Goal: Information Seeking & Learning: Check status

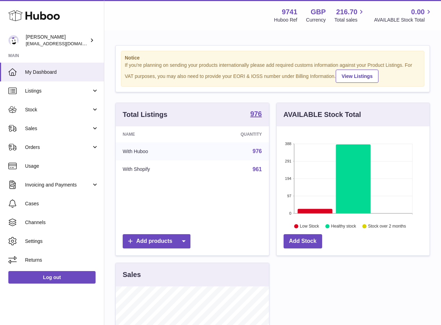
scroll to position [108, 153]
click at [51, 123] on link "Sales" at bounding box center [52, 128] width 104 height 19
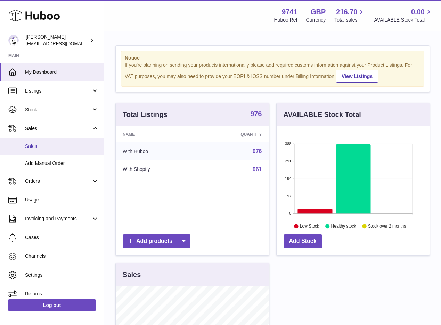
click at [41, 151] on link "Sales" at bounding box center [52, 146] width 104 height 17
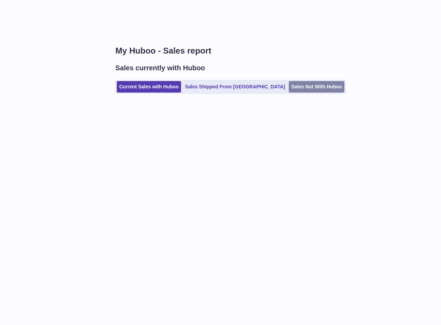
click at [291, 86] on link "Sales Not With Huboo" at bounding box center [317, 86] width 56 height 11
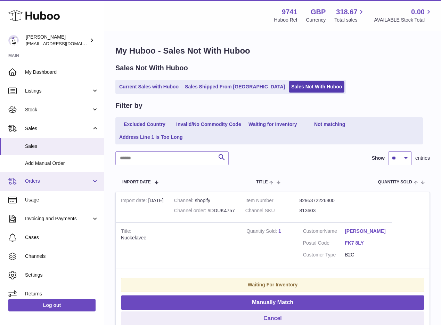
scroll to position [0, 0]
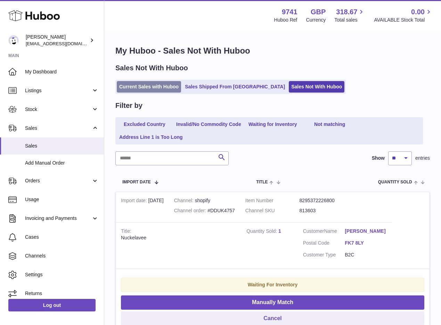
click at [141, 87] on link "Current Sales with Huboo" at bounding box center [149, 86] width 64 height 11
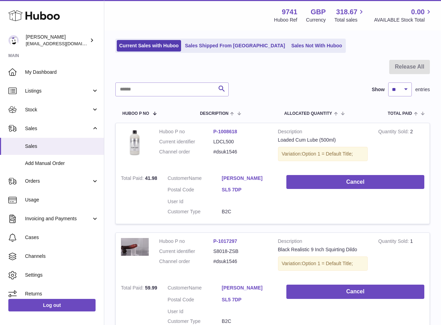
scroll to position [68, 0]
